Goal: Information Seeking & Learning: Understand process/instructions

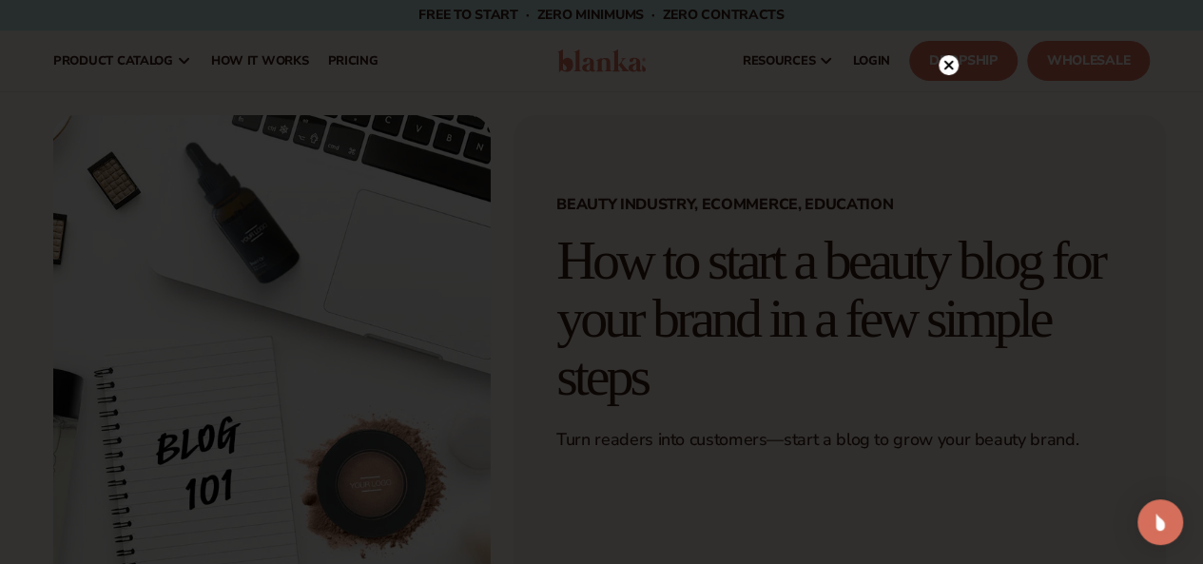
click at [945, 60] on circle at bounding box center [949, 65] width 20 height 20
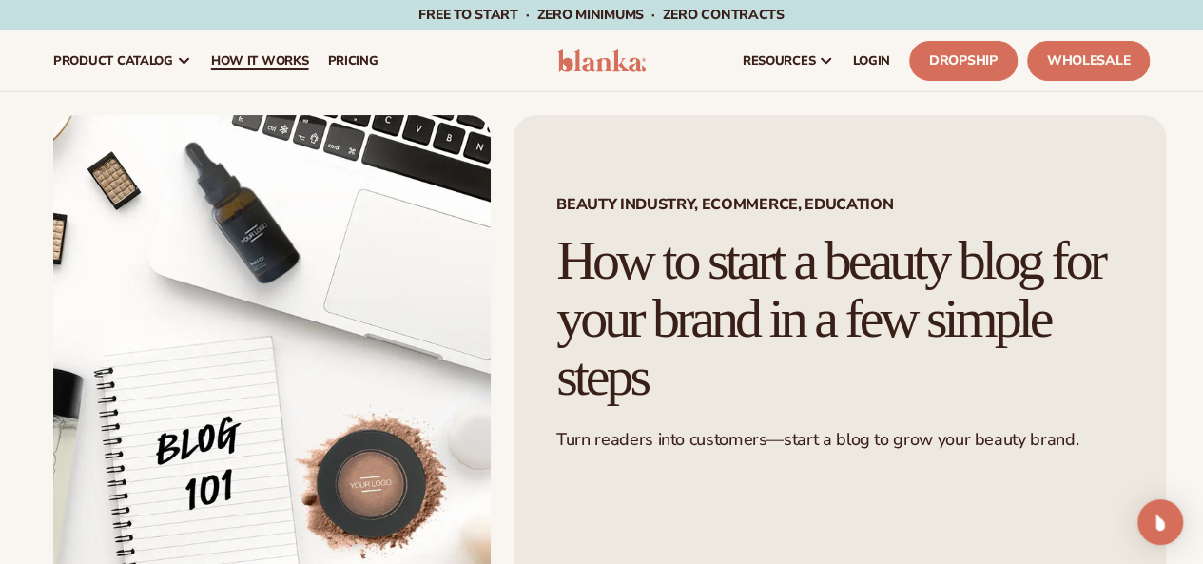
click at [271, 66] on span "How It Works" at bounding box center [260, 60] width 98 height 15
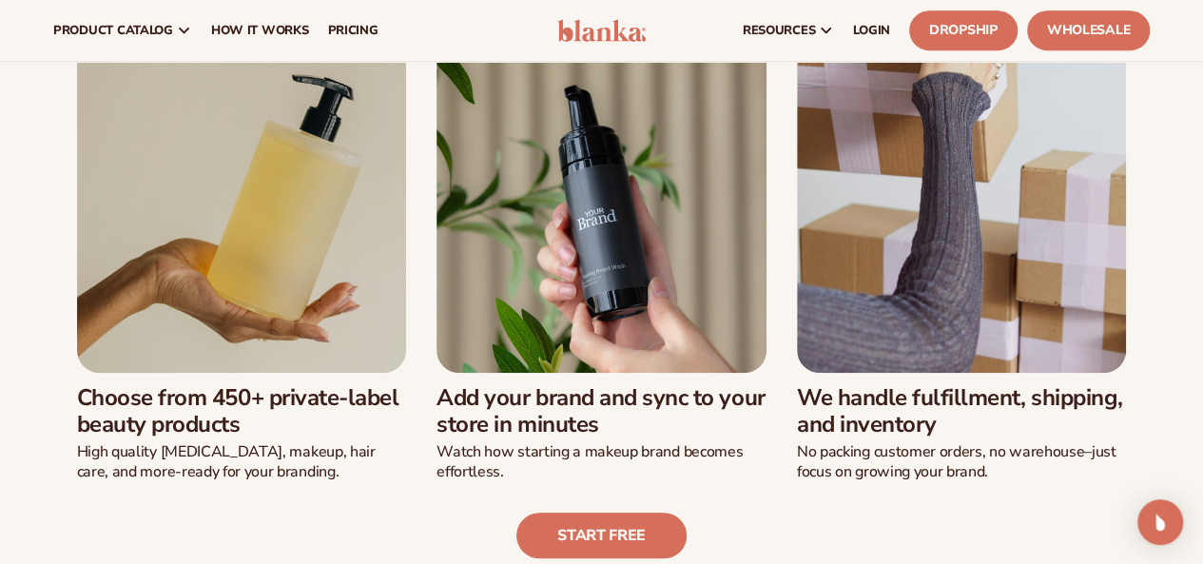
scroll to position [424, 0]
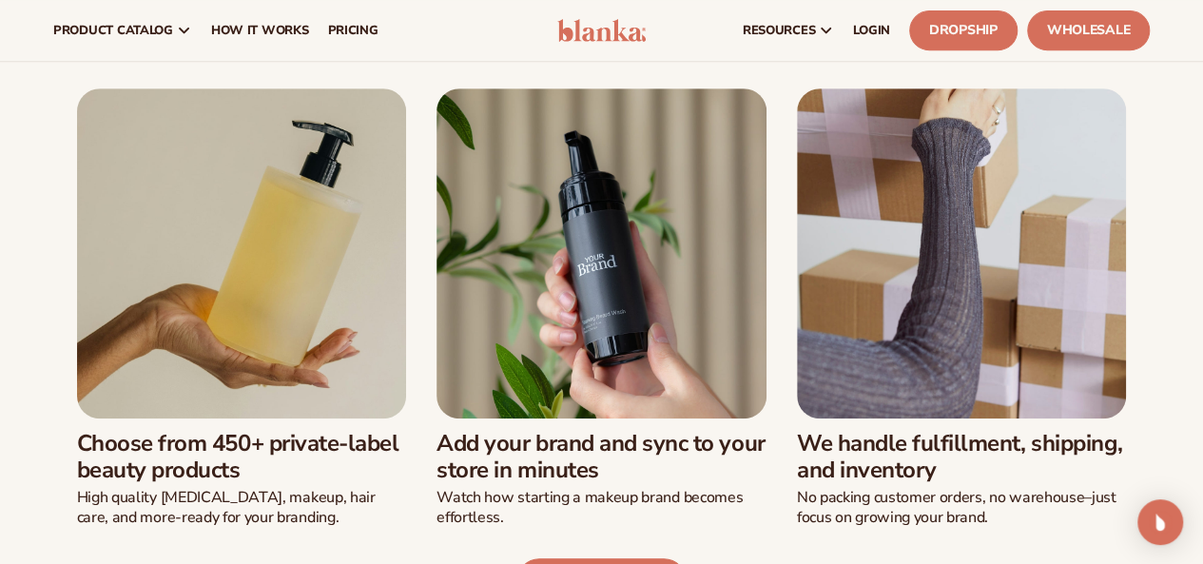
click at [613, 447] on h3 "Add your brand and sync to your store in minutes" at bounding box center [602, 457] width 330 height 55
click at [586, 305] on img at bounding box center [602, 253] width 330 height 330
click at [270, 348] on img at bounding box center [242, 253] width 330 height 330
click at [268, 463] on h3 "Choose from 450+ private-label beauty products" at bounding box center [242, 457] width 330 height 55
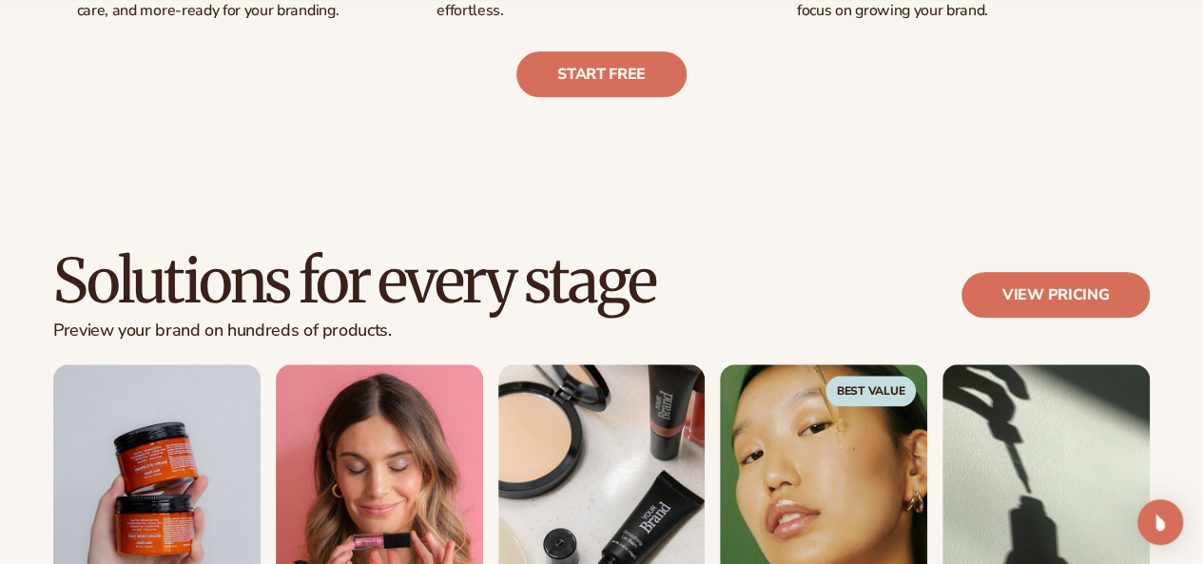
scroll to position [938, 0]
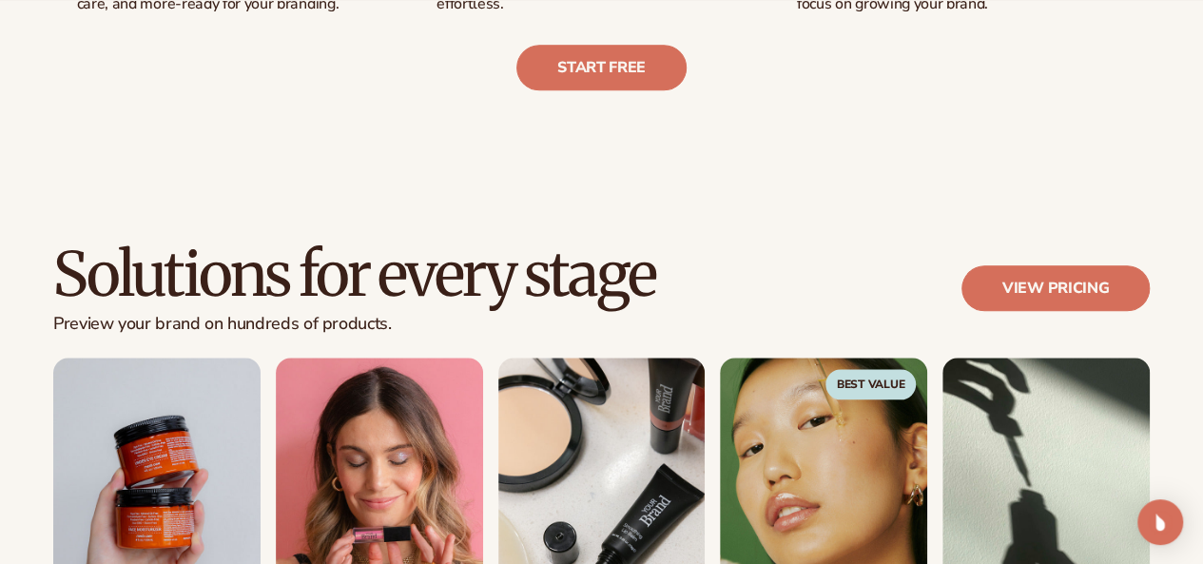
click at [644, 458] on img "3 / 5" at bounding box center [601, 490] width 207 height 264
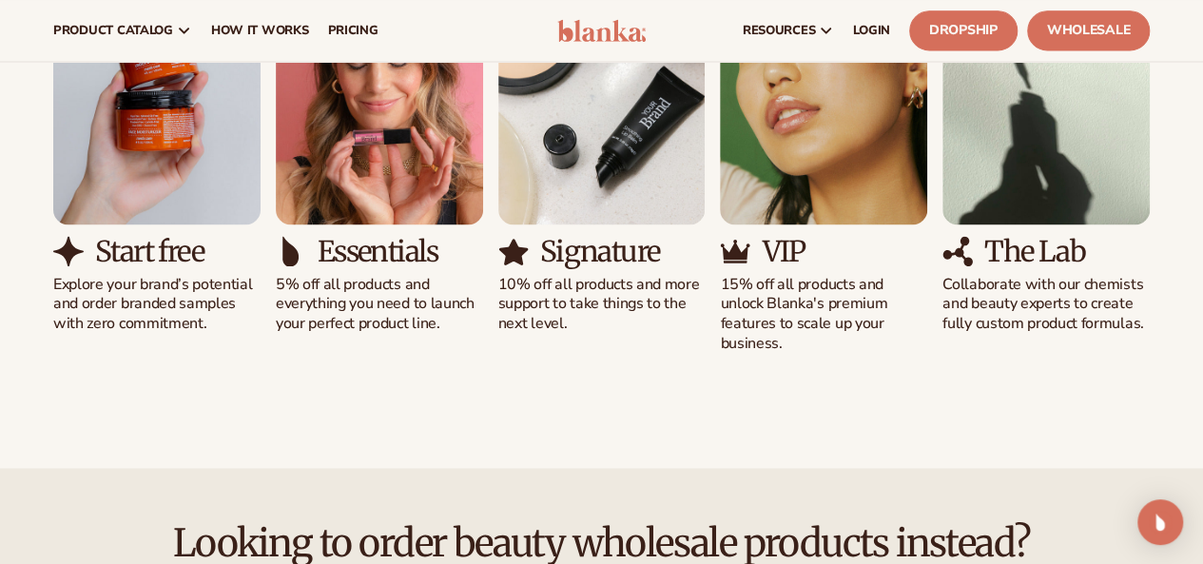
scroll to position [1284, 0]
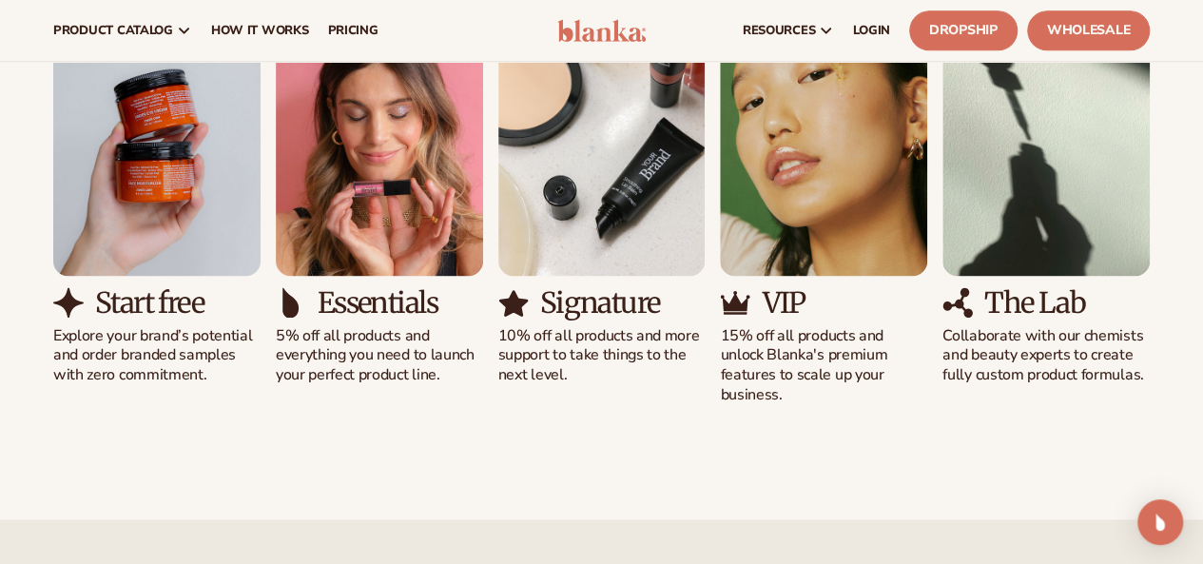
click at [557, 262] on img "3 / 5" at bounding box center [601, 143] width 207 height 264
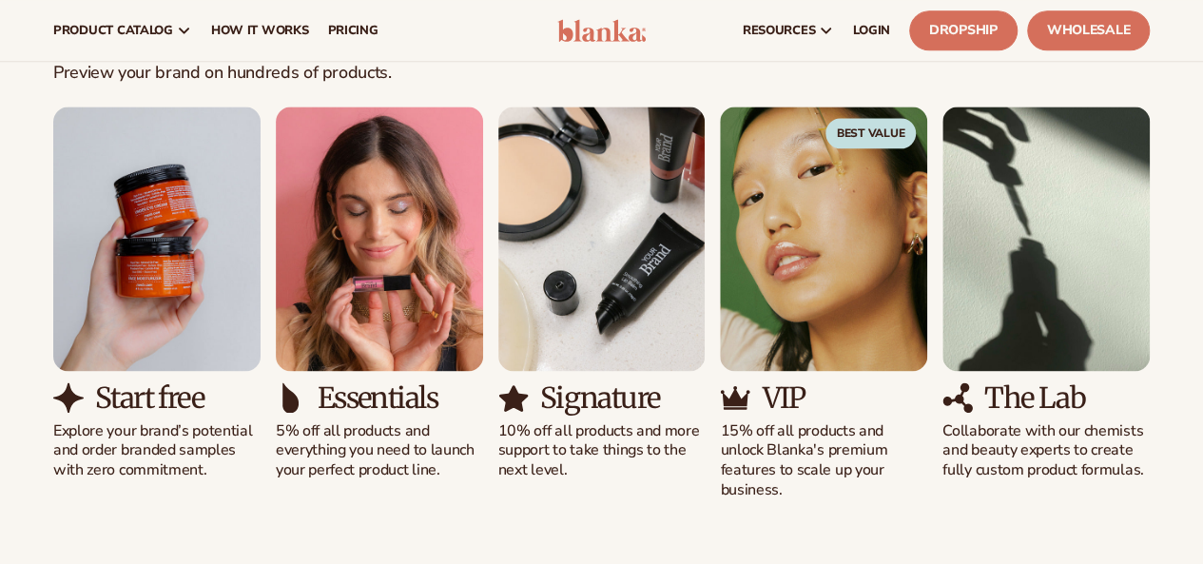
scroll to position [1157, 0]
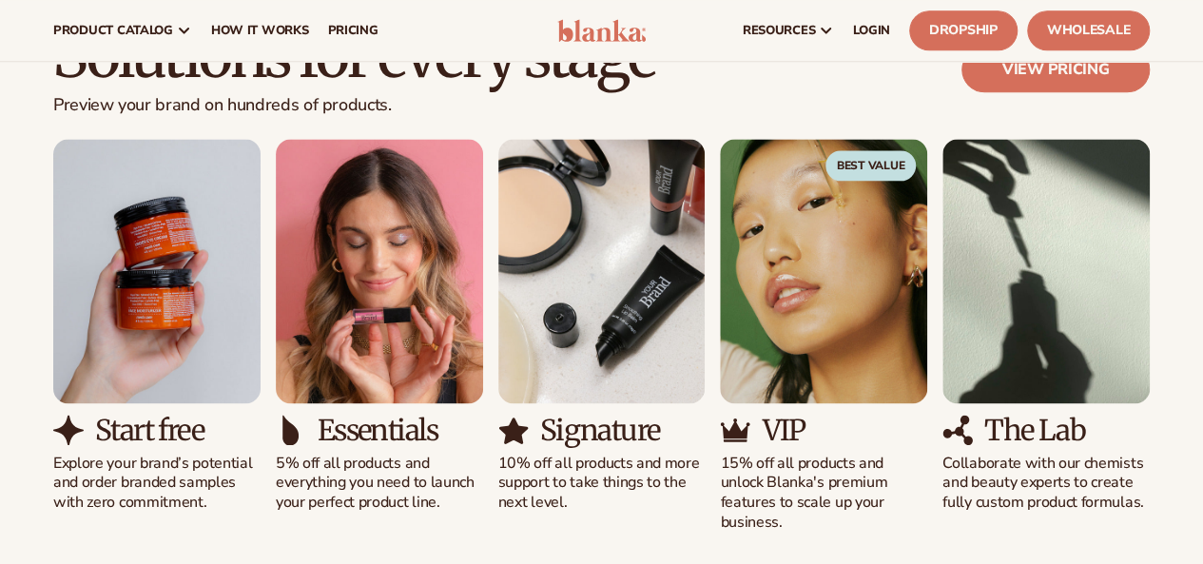
click at [601, 244] on div "Signature 10% off all products and more support to take things to the next leve…" at bounding box center [601, 326] width 207 height 374
click at [601, 244] on img "3 / 5" at bounding box center [601, 271] width 207 height 264
click at [878, 254] on img "4 / 5" at bounding box center [823, 271] width 207 height 264
click at [1056, 255] on img "5 / 5" at bounding box center [1046, 271] width 207 height 264
